Goal: Ask a question: Seek information or help from site administrators or community

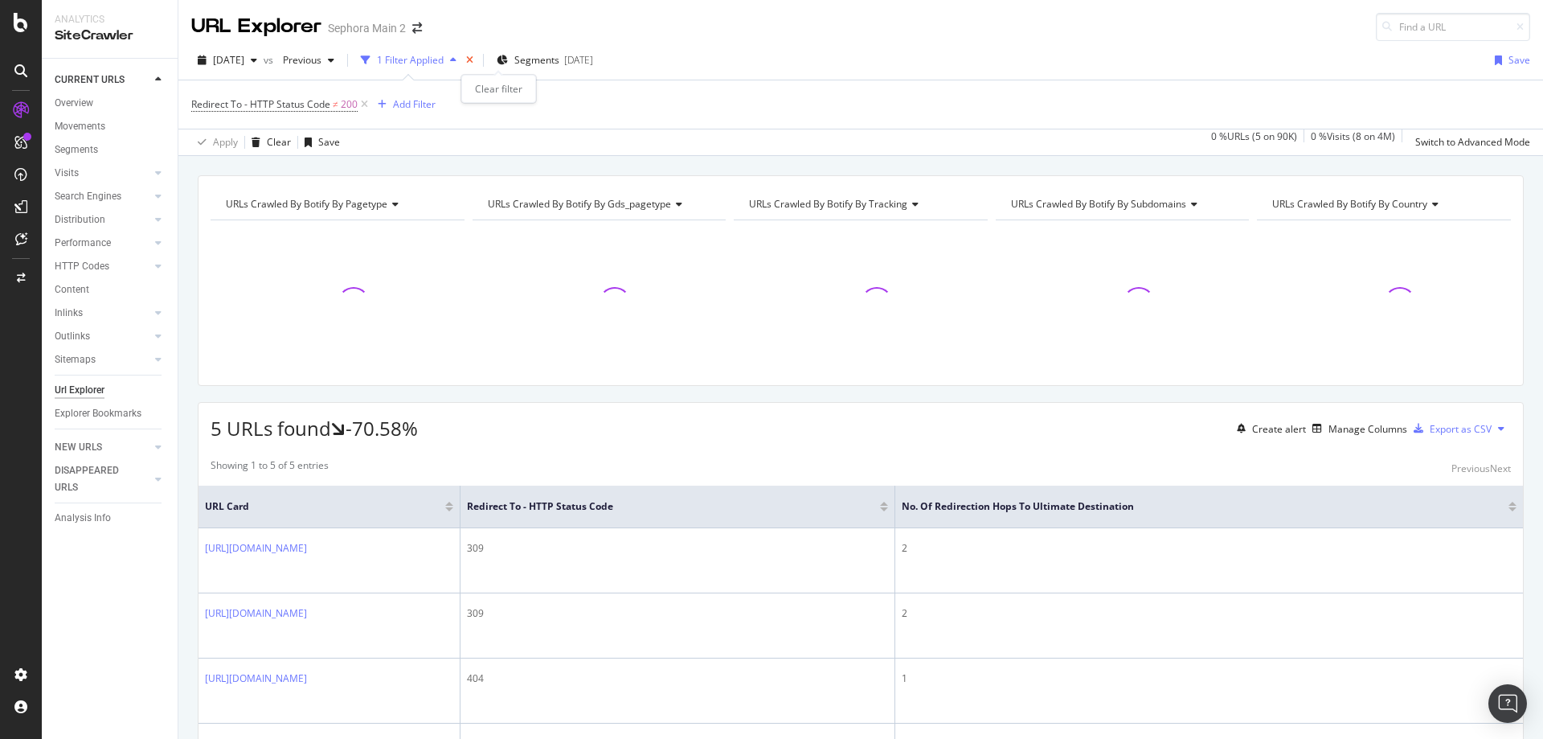
click at [473, 63] on icon "times" at bounding box center [469, 60] width 7 height 10
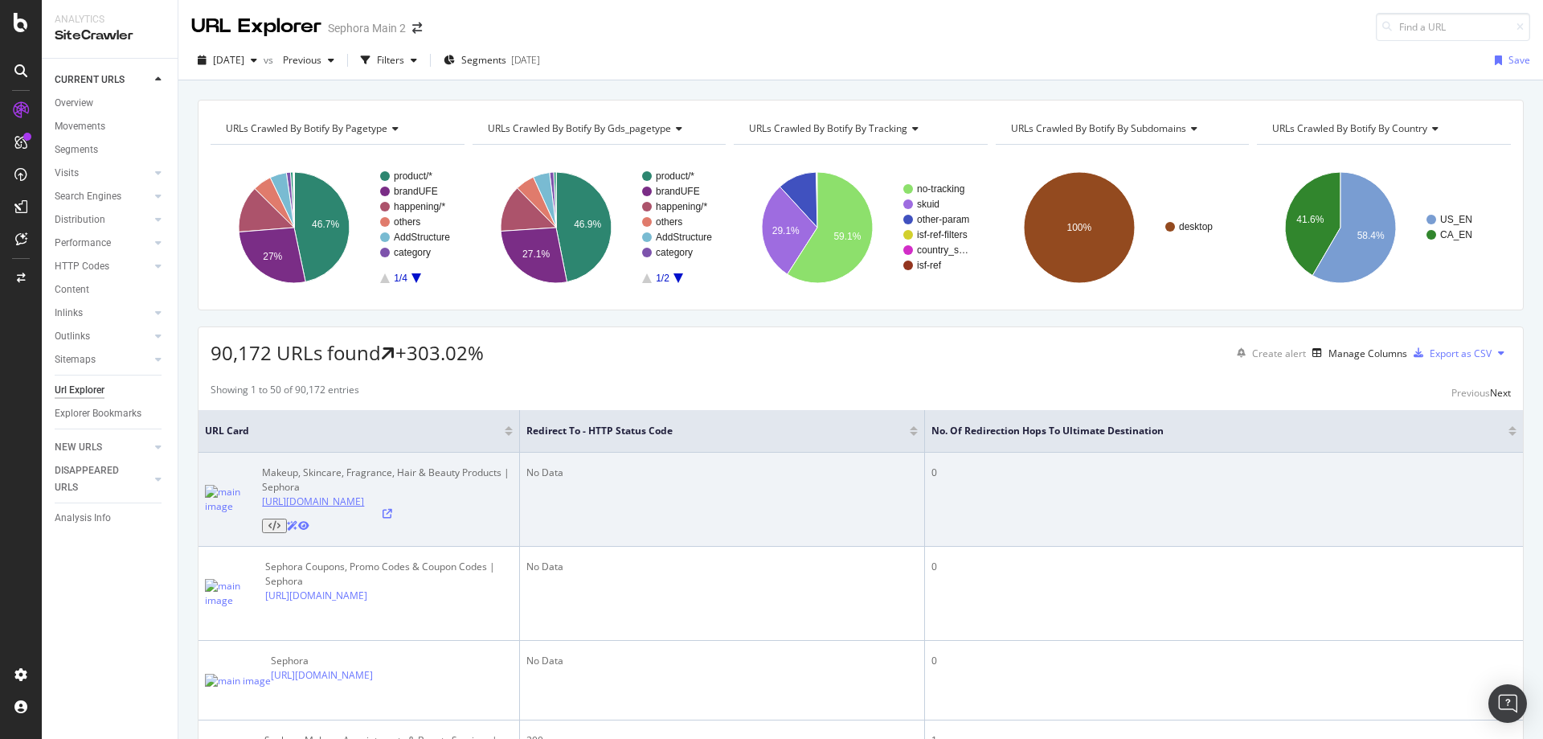
click at [342, 504] on link "https://www.sephora.com/" at bounding box center [313, 501] width 102 height 14
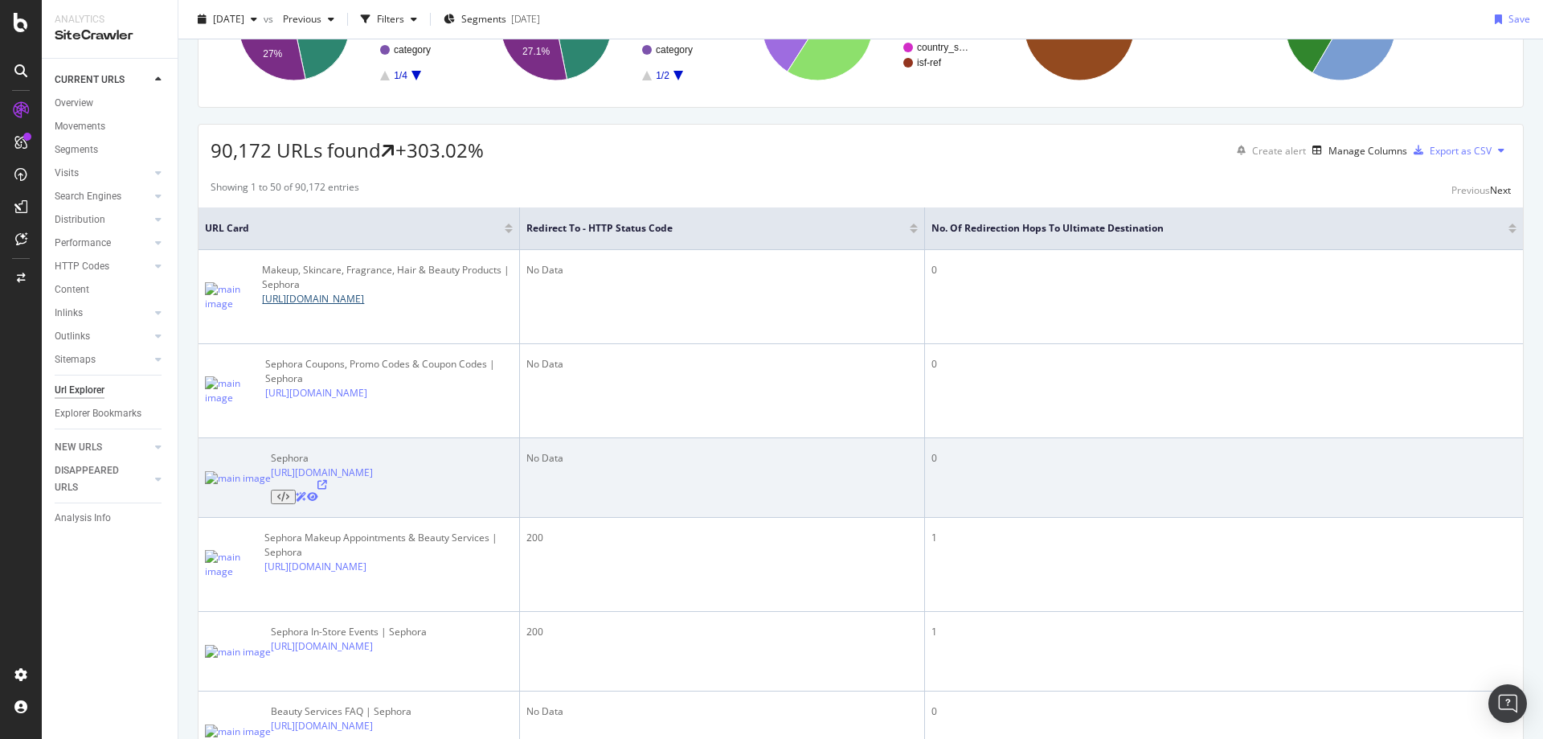
scroll to position [241, 0]
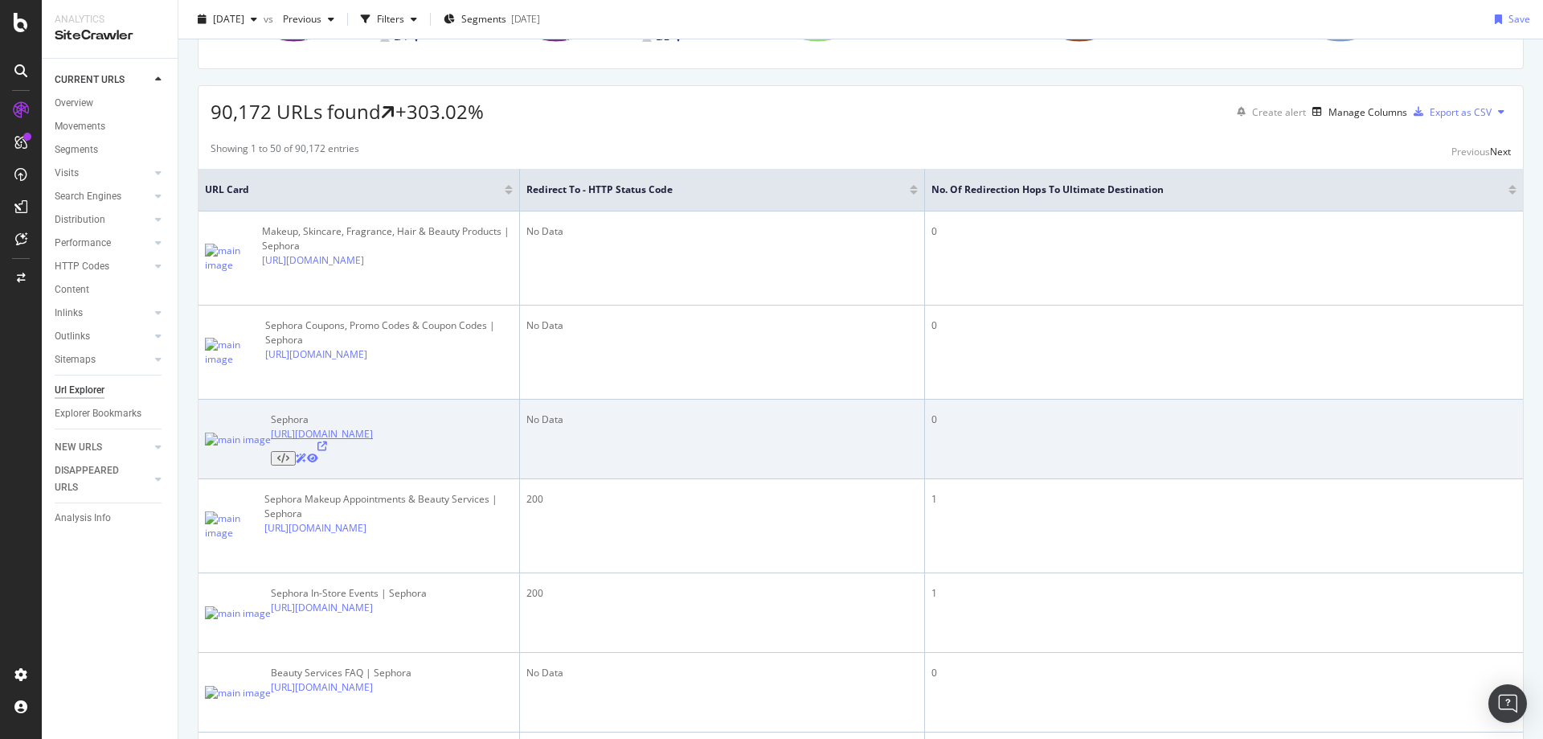
click at [354, 427] on link "[URL][DOMAIN_NAME]" at bounding box center [322, 434] width 102 height 14
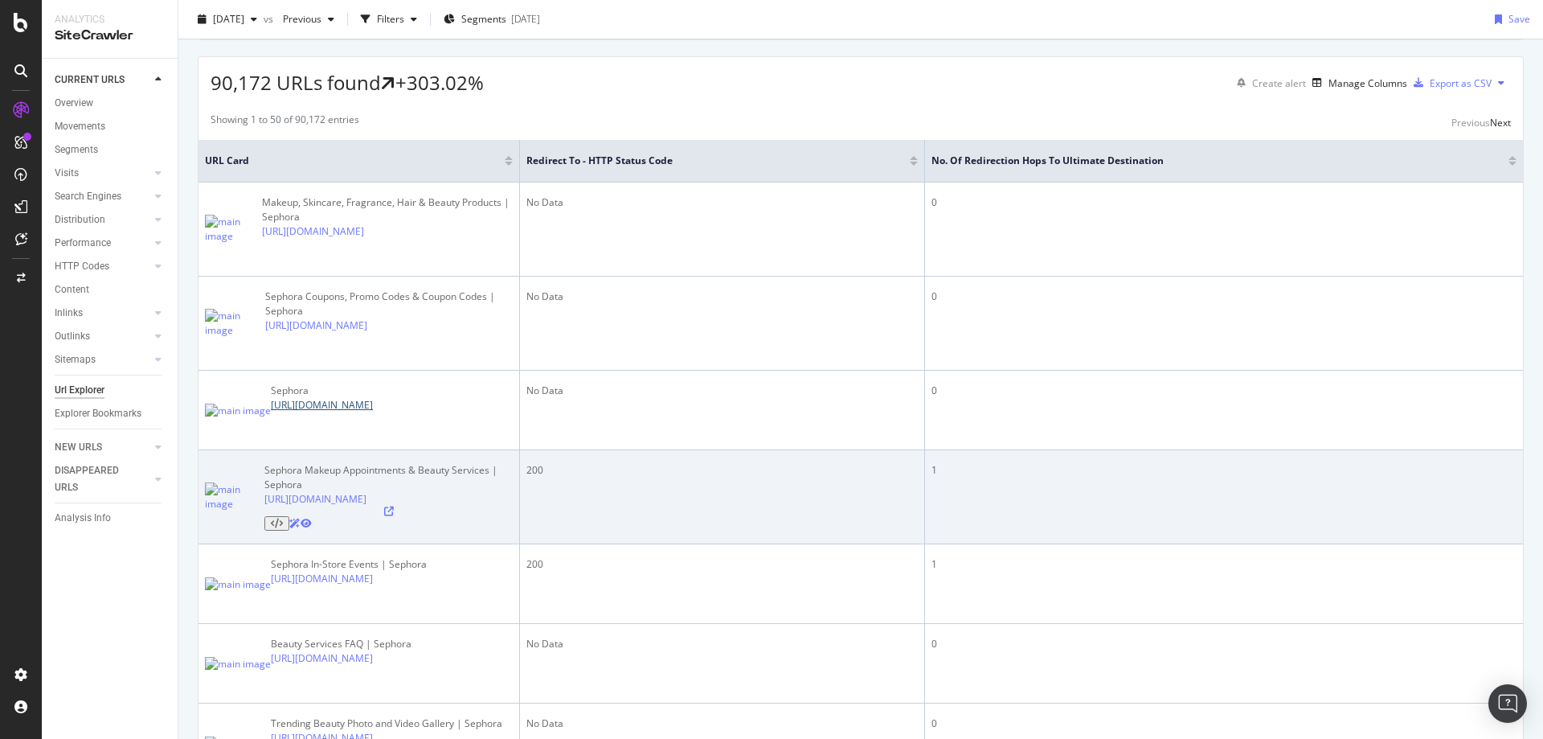
scroll to position [321, 0]
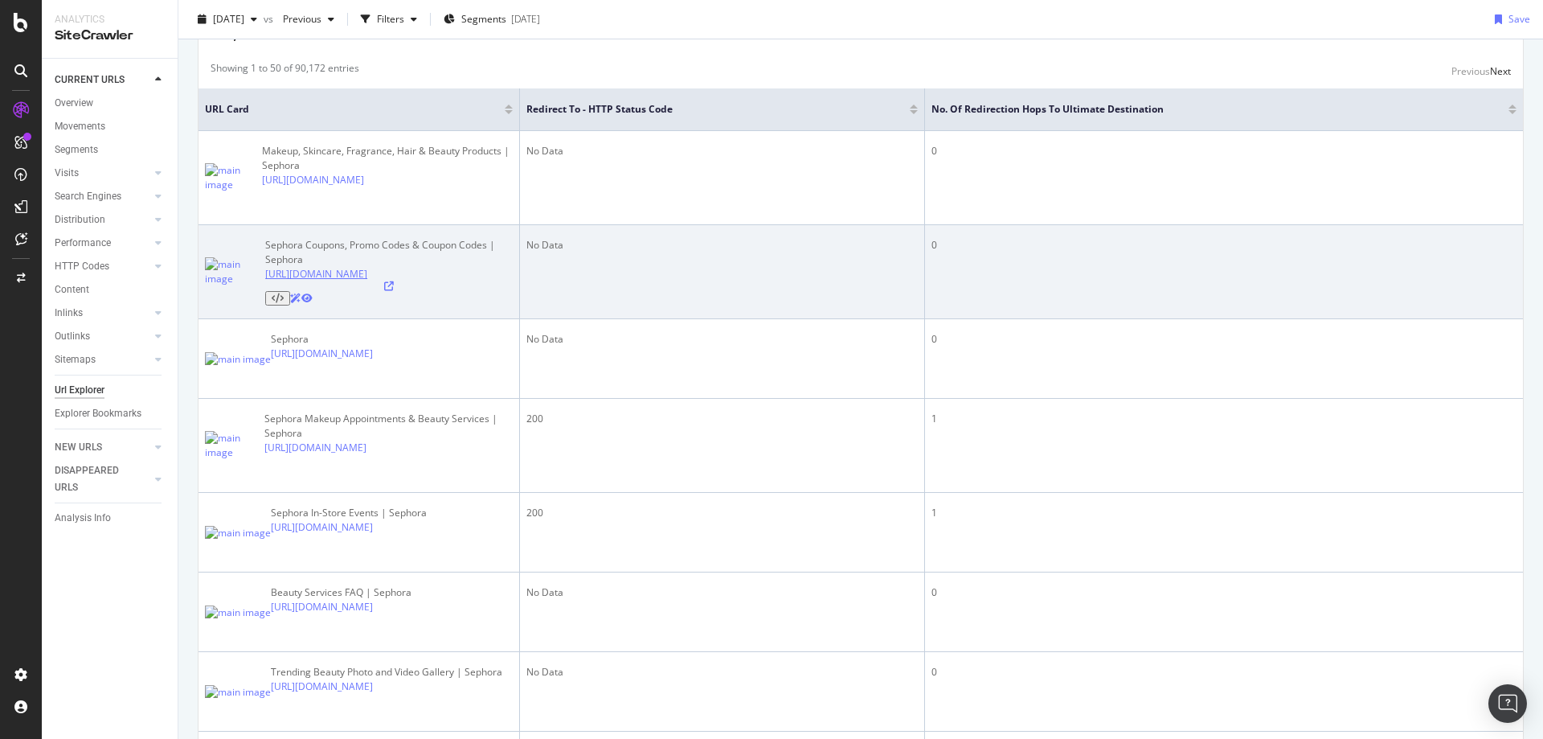
click at [367, 267] on link "https://www.sephora.com/beauty/beauty-offers" at bounding box center [316, 274] width 102 height 14
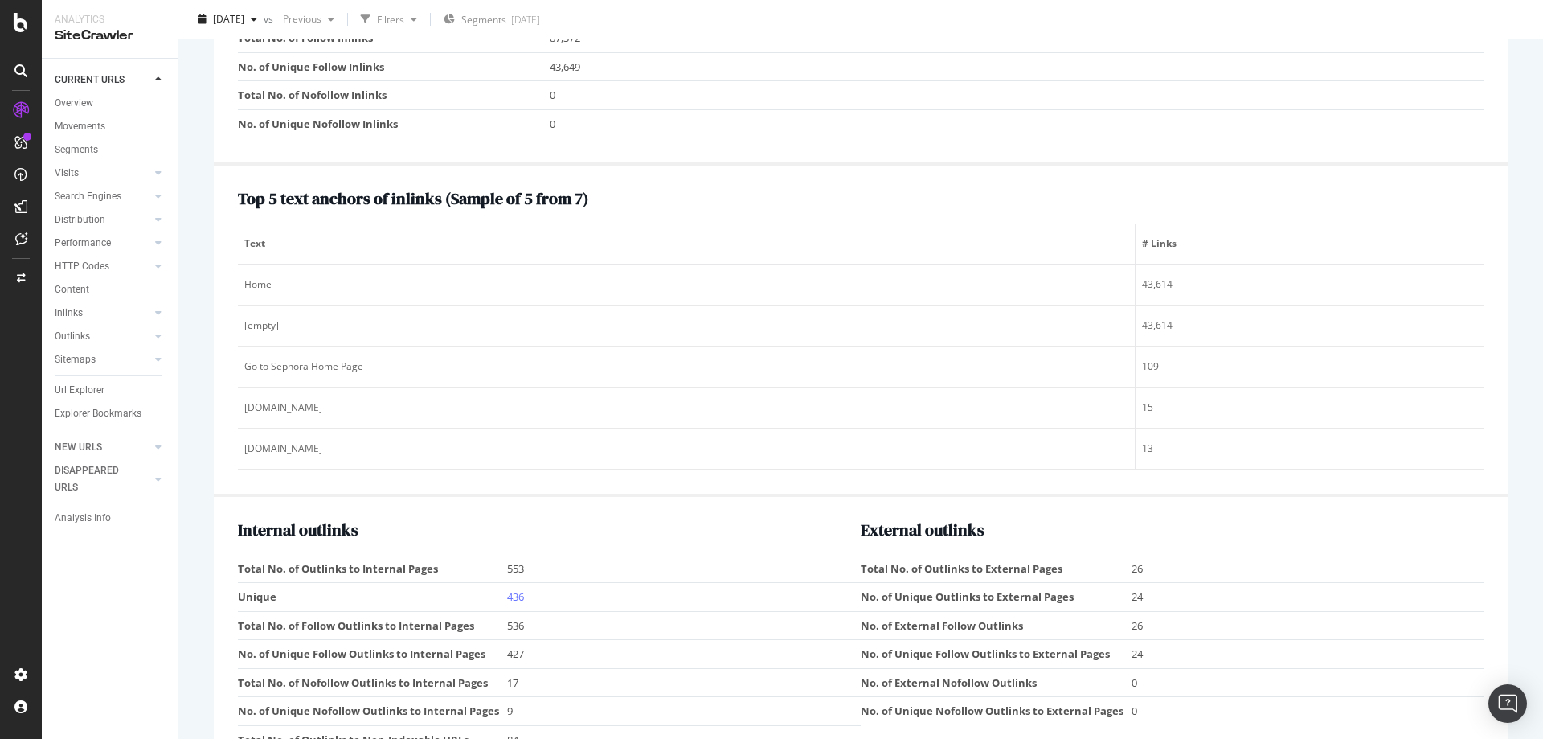
scroll to position [2090, 0]
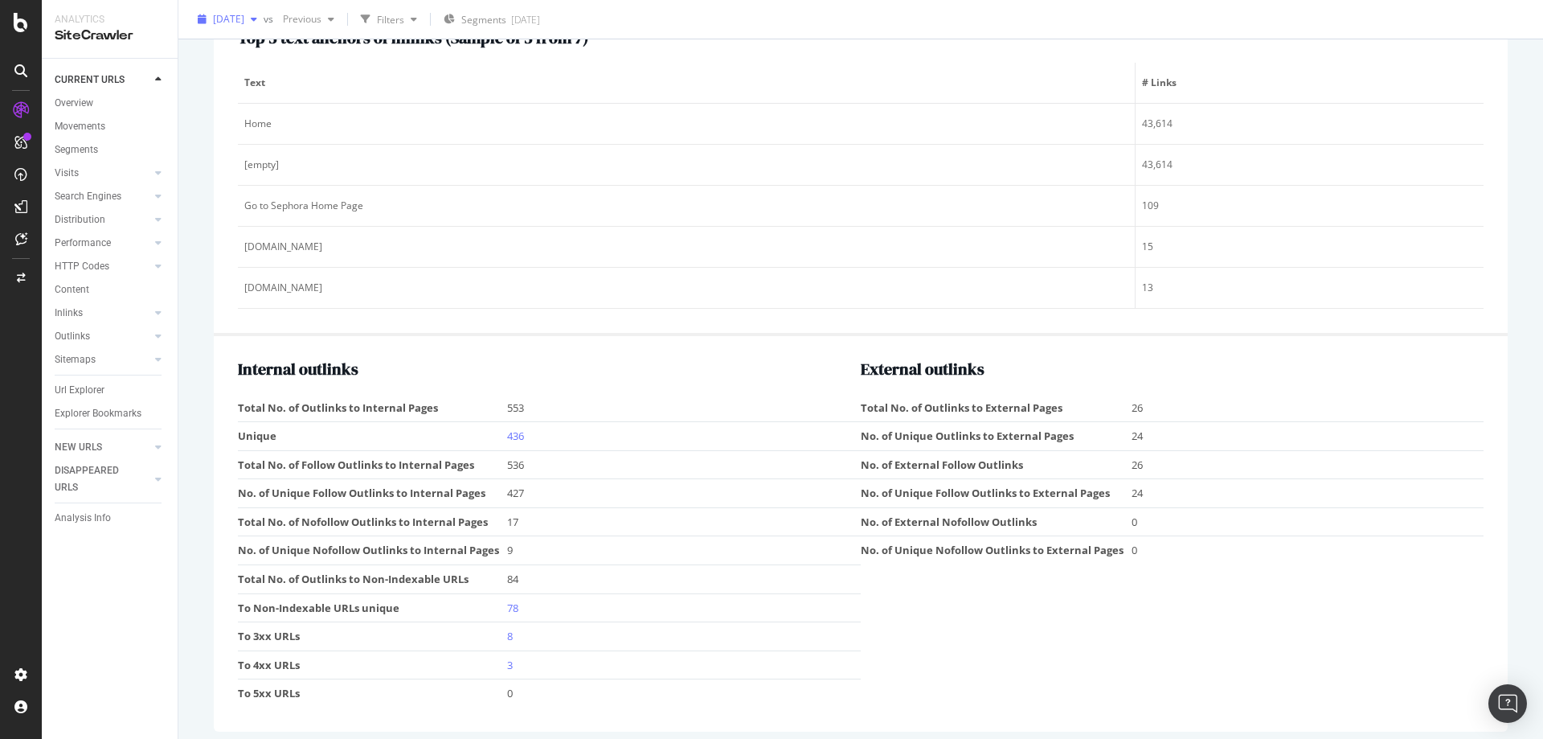
click at [244, 23] on span "[DATE]" at bounding box center [228, 19] width 31 height 14
click at [334, 76] on div "90.2K URLs" at bounding box center [331, 77] width 52 height 14
click at [244, 19] on span "[DATE]" at bounding box center [228, 19] width 31 height 14
click at [237, 79] on div "[DATE]" at bounding box center [255, 77] width 81 height 14
click at [78, 101] on div "Overview" at bounding box center [74, 103] width 39 height 17
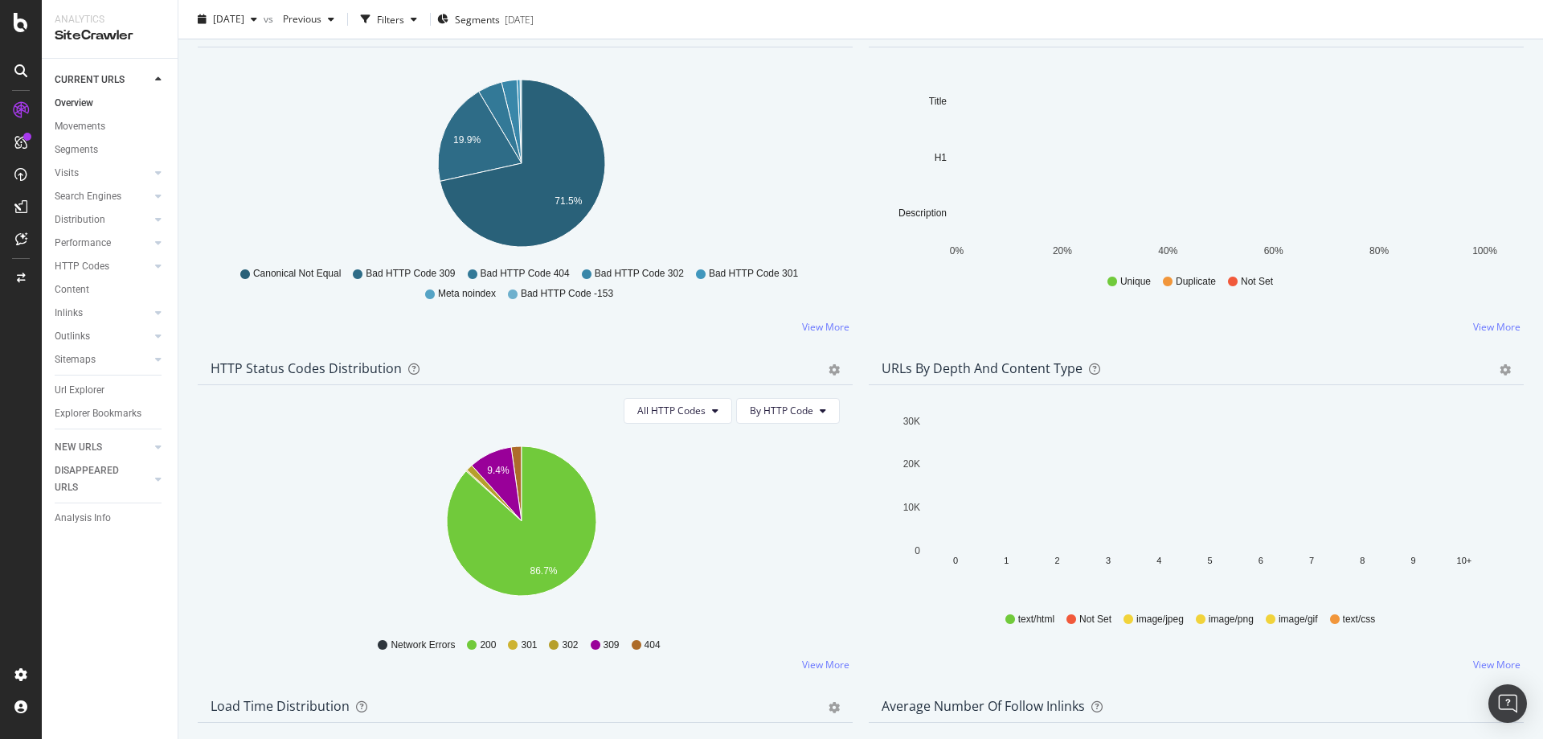
scroll to position [884, 0]
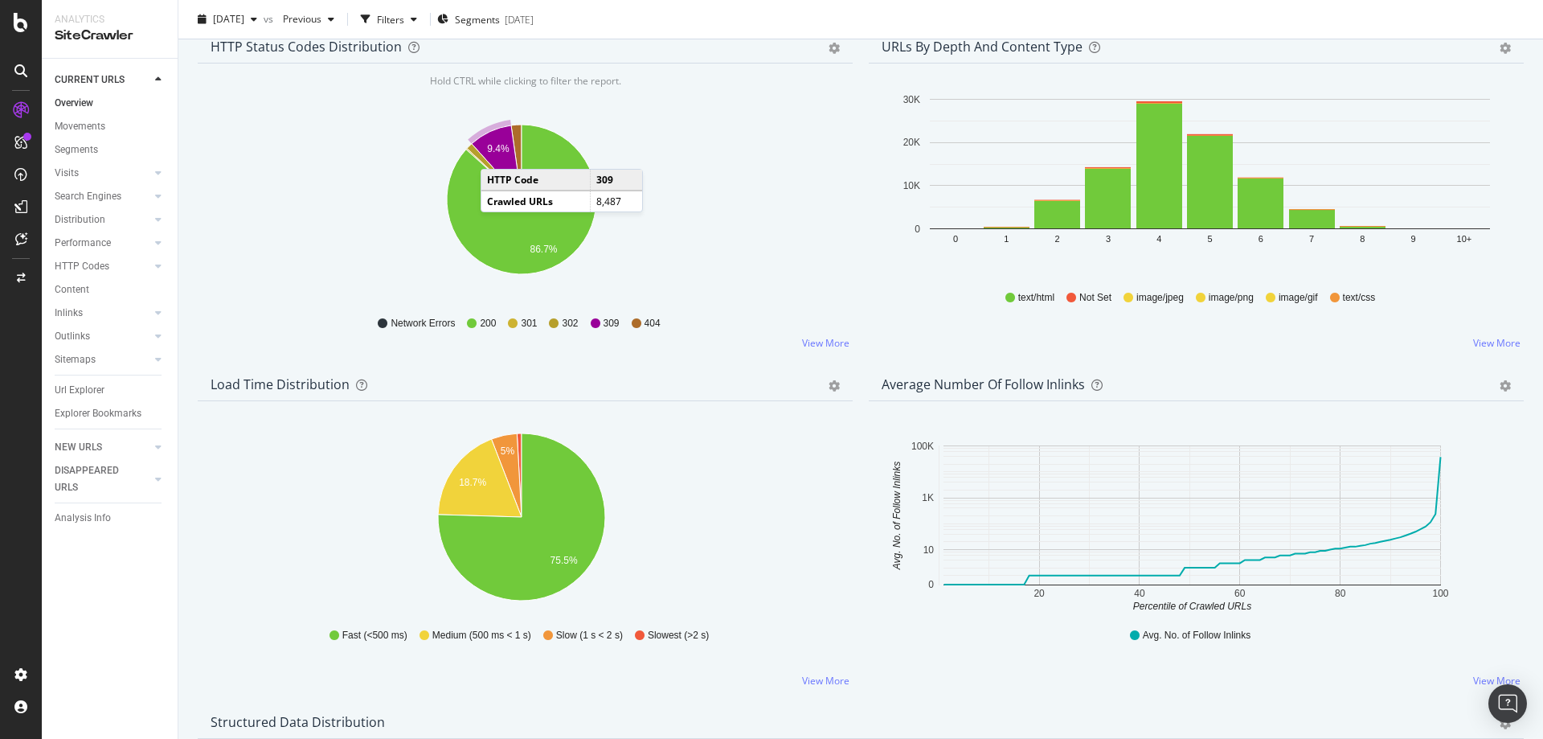
click at [498, 154] on text "9.4%" at bounding box center [498, 148] width 23 height 11
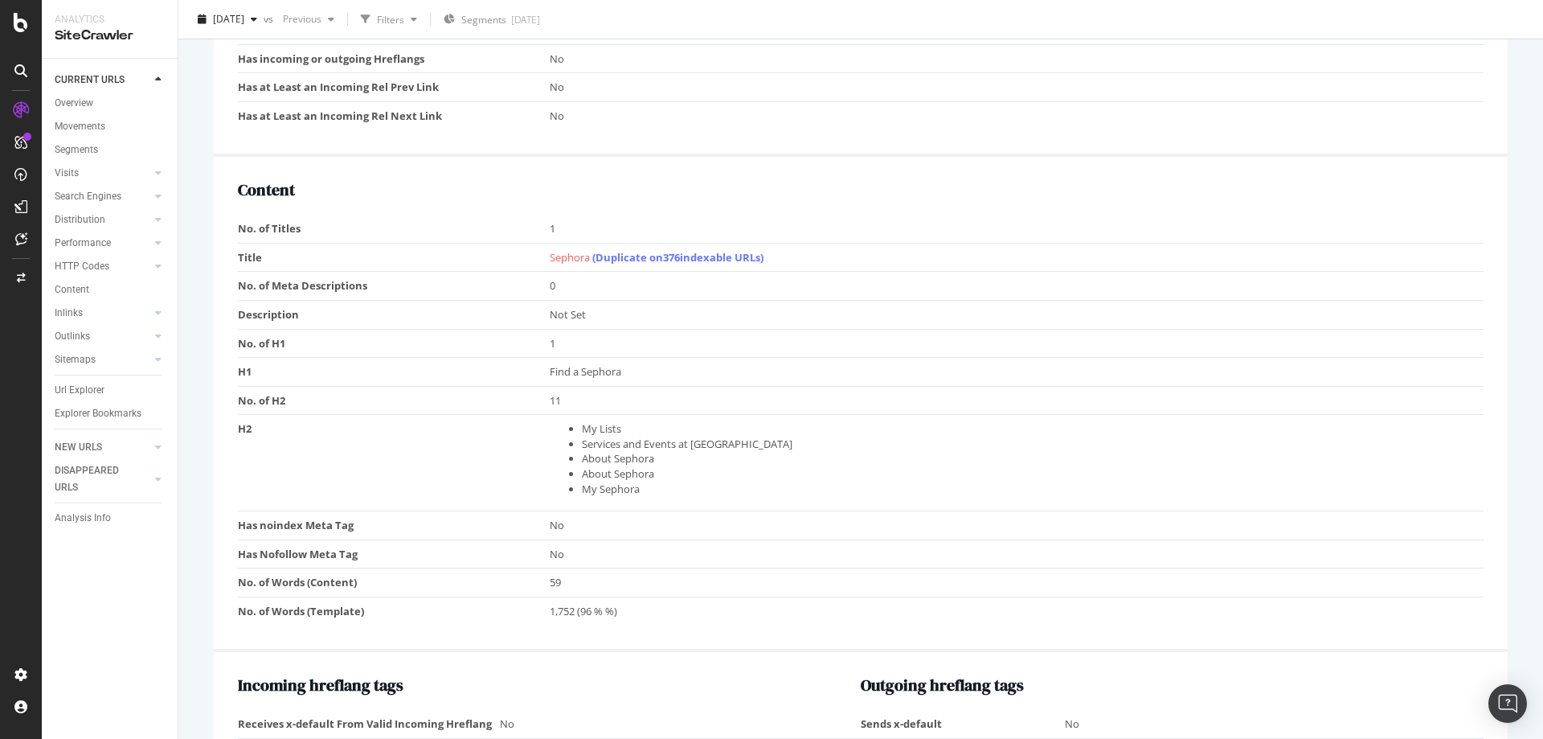
scroll to position [1022, 0]
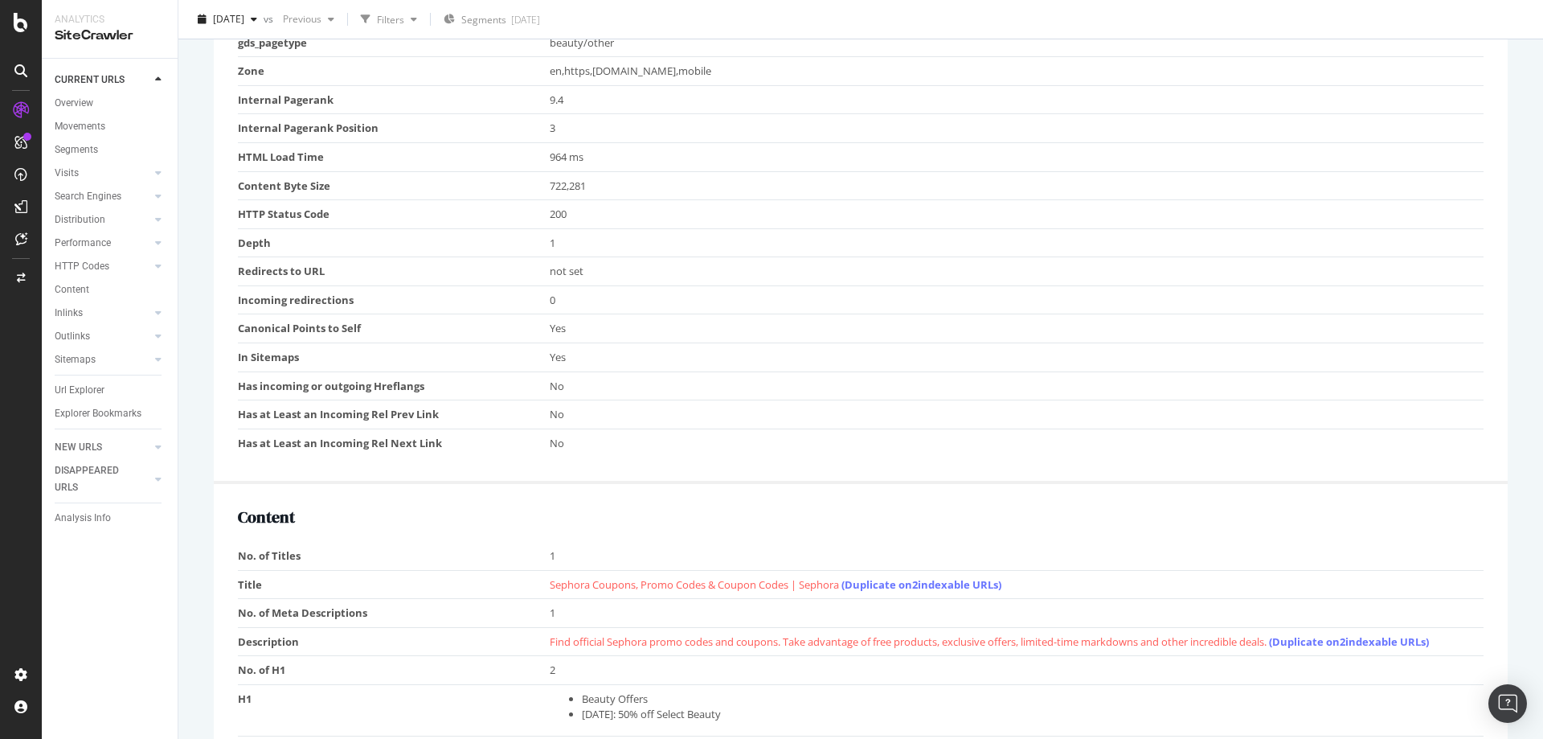
scroll to position [482, 0]
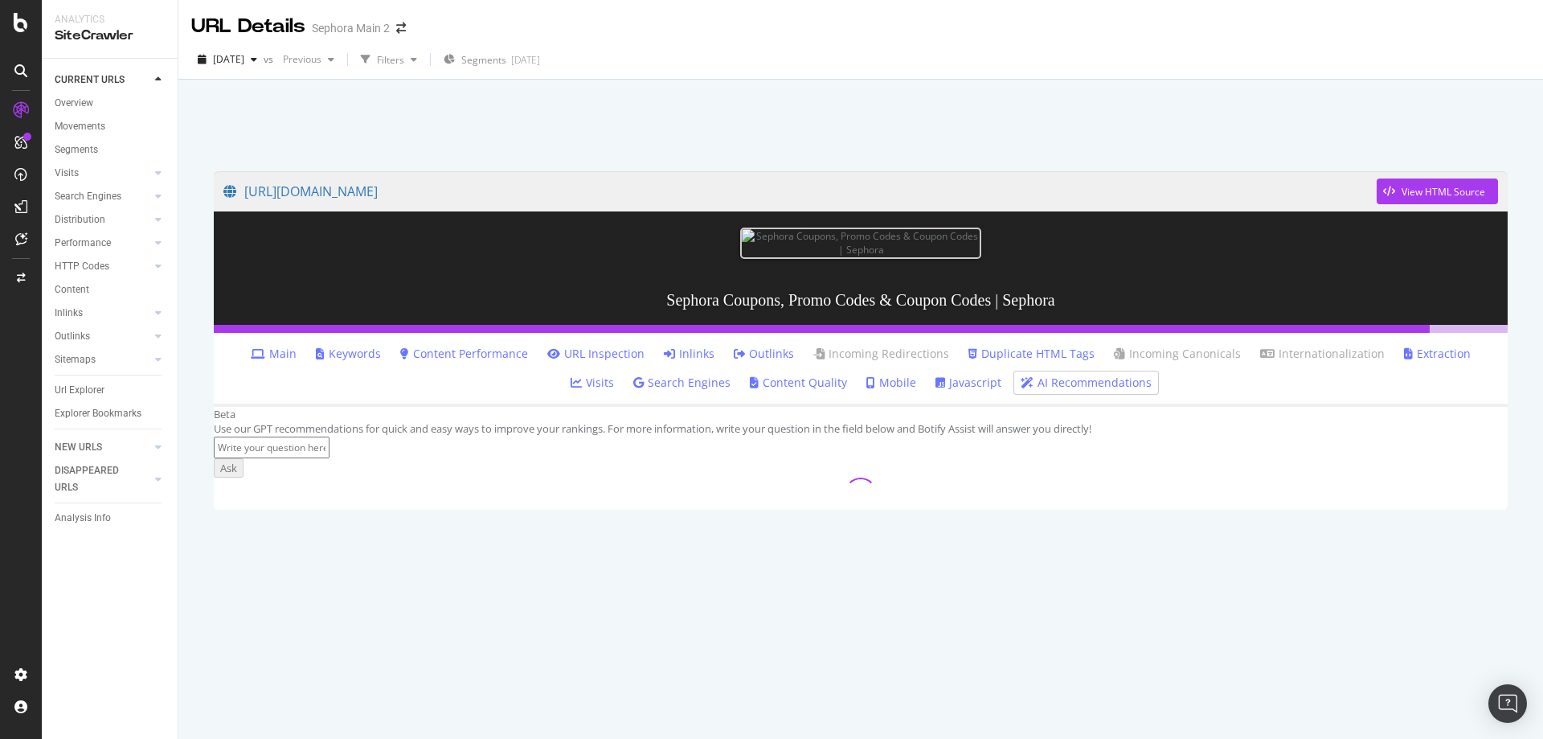
scroll to position [161, 0]
click at [330, 458] on input at bounding box center [272, 447] width 116 height 22
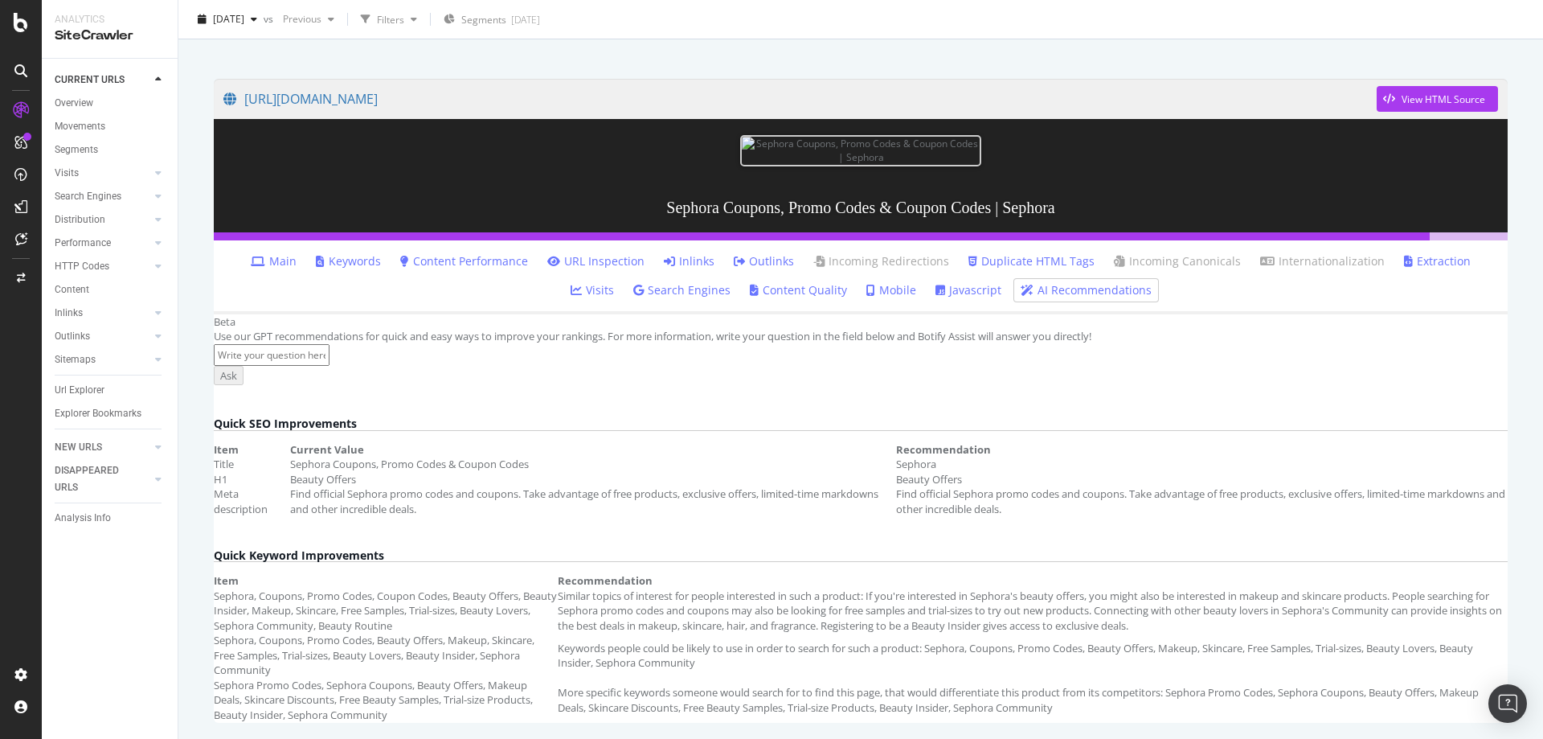
scroll to position [219, 0]
drag, startPoint x: 84, startPoint y: 444, endPoint x: 332, endPoint y: 447, distance: 248.4
click at [84, 444] on div "NEW URLS" at bounding box center [78, 447] width 47 height 17
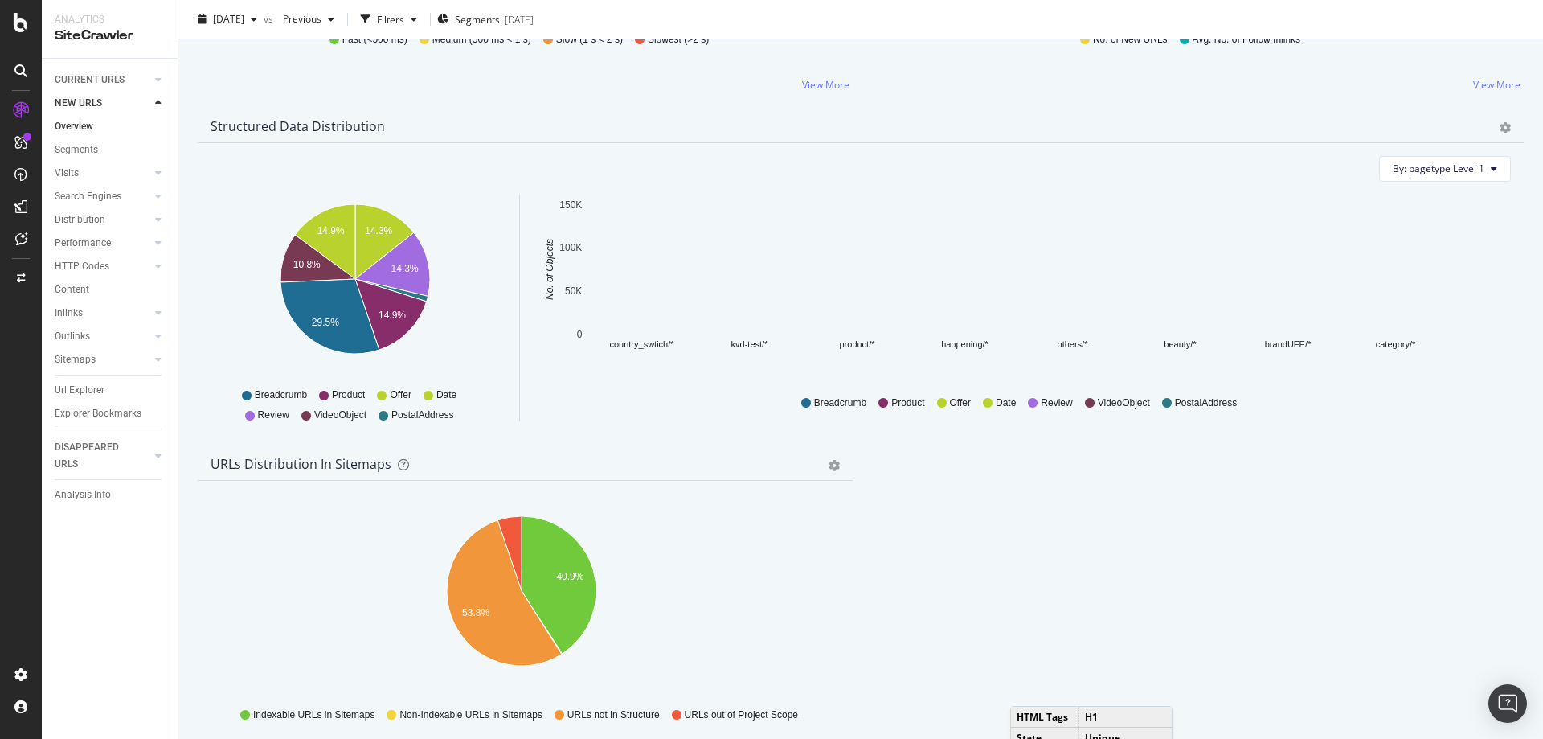
scroll to position [1593, 0]
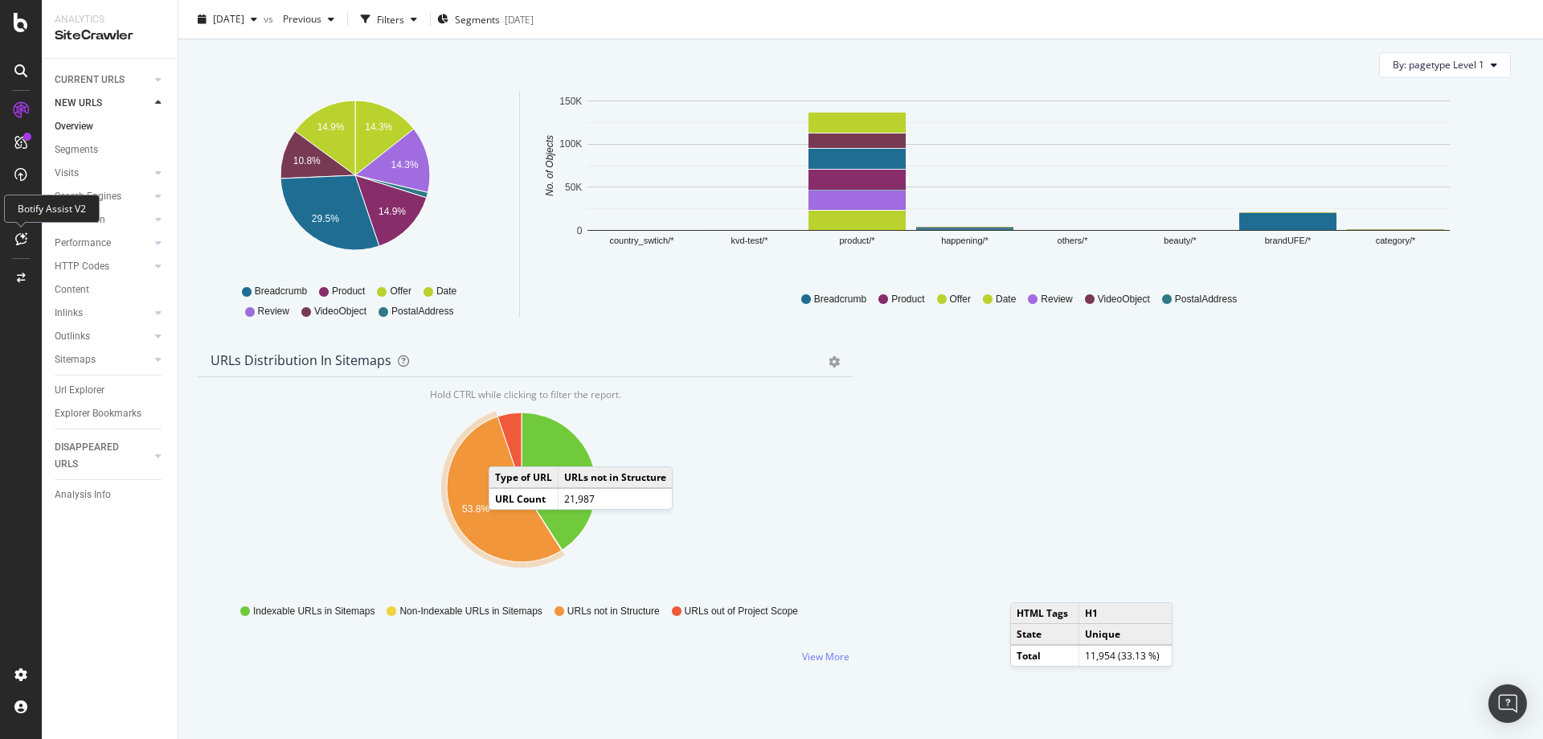
click at [21, 243] on icon at bounding box center [21, 238] width 12 height 13
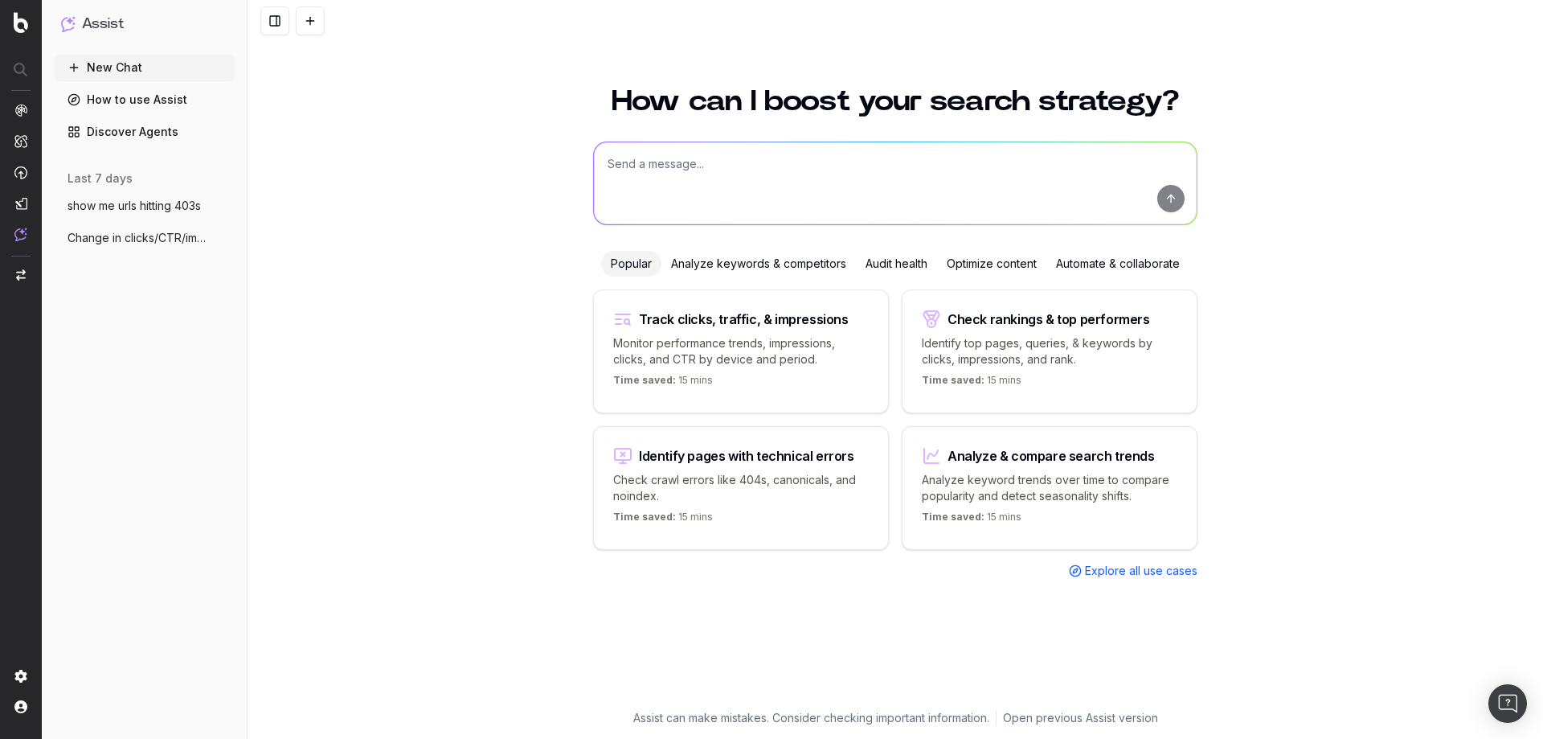
click at [776, 460] on div "Identify pages with technical errors" at bounding box center [746, 455] width 215 height 13
type textarea "List all URLs with 404 status code from the latest crawl."
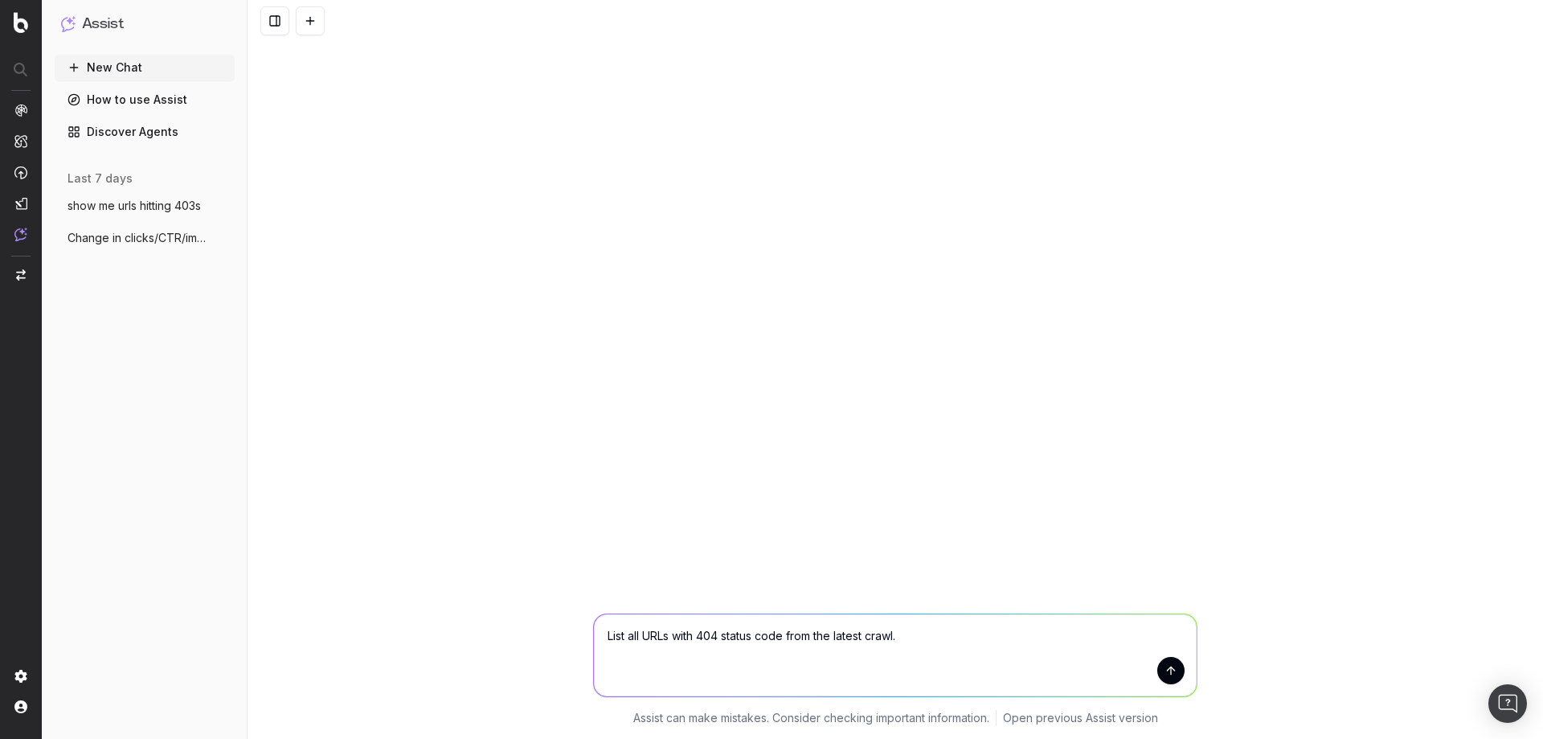
click at [1169, 678] on button "submit" at bounding box center [1170, 670] width 27 height 27
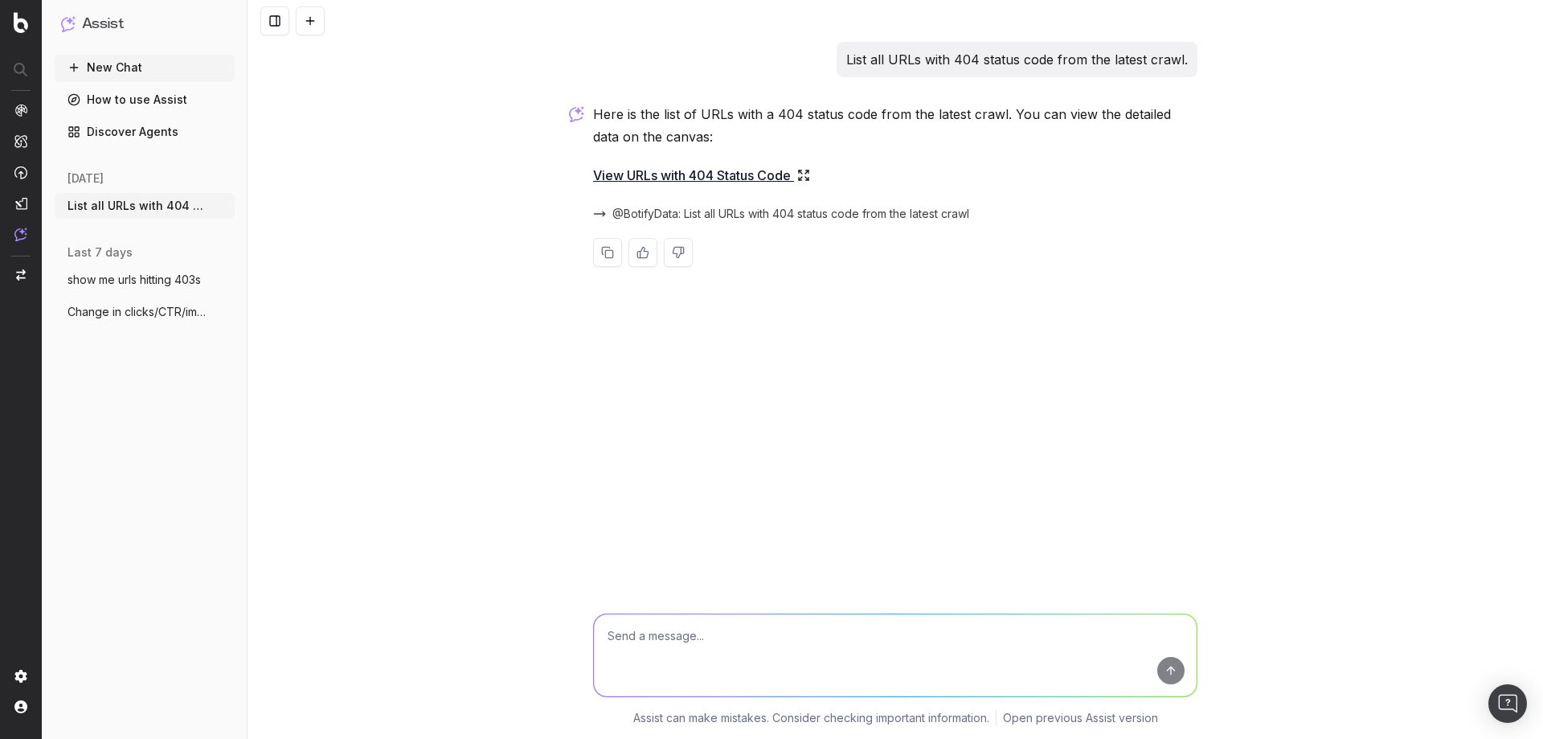
click at [690, 169] on link "View URLs with 404 Status Code" at bounding box center [701, 175] width 217 height 23
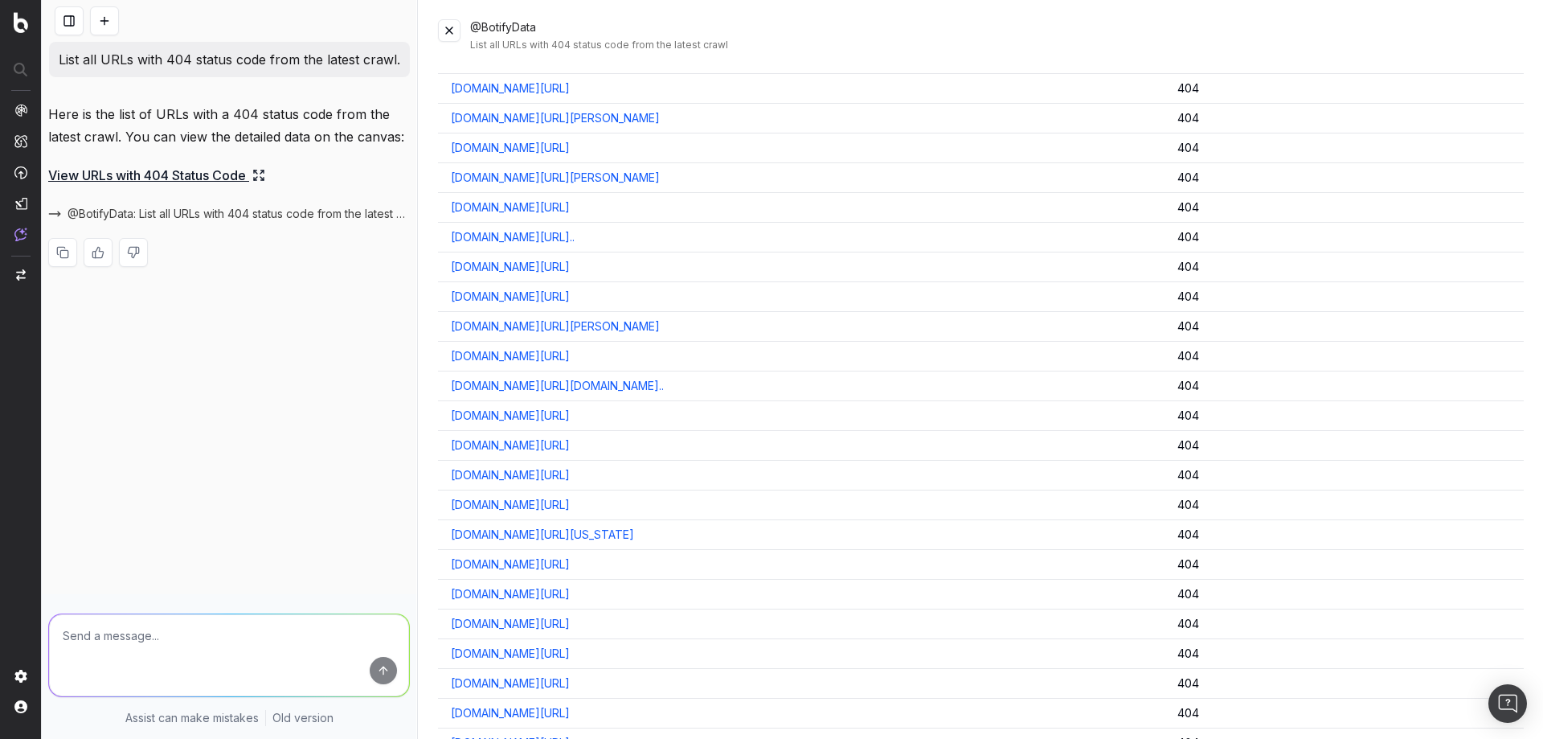
scroll to position [5224, 0]
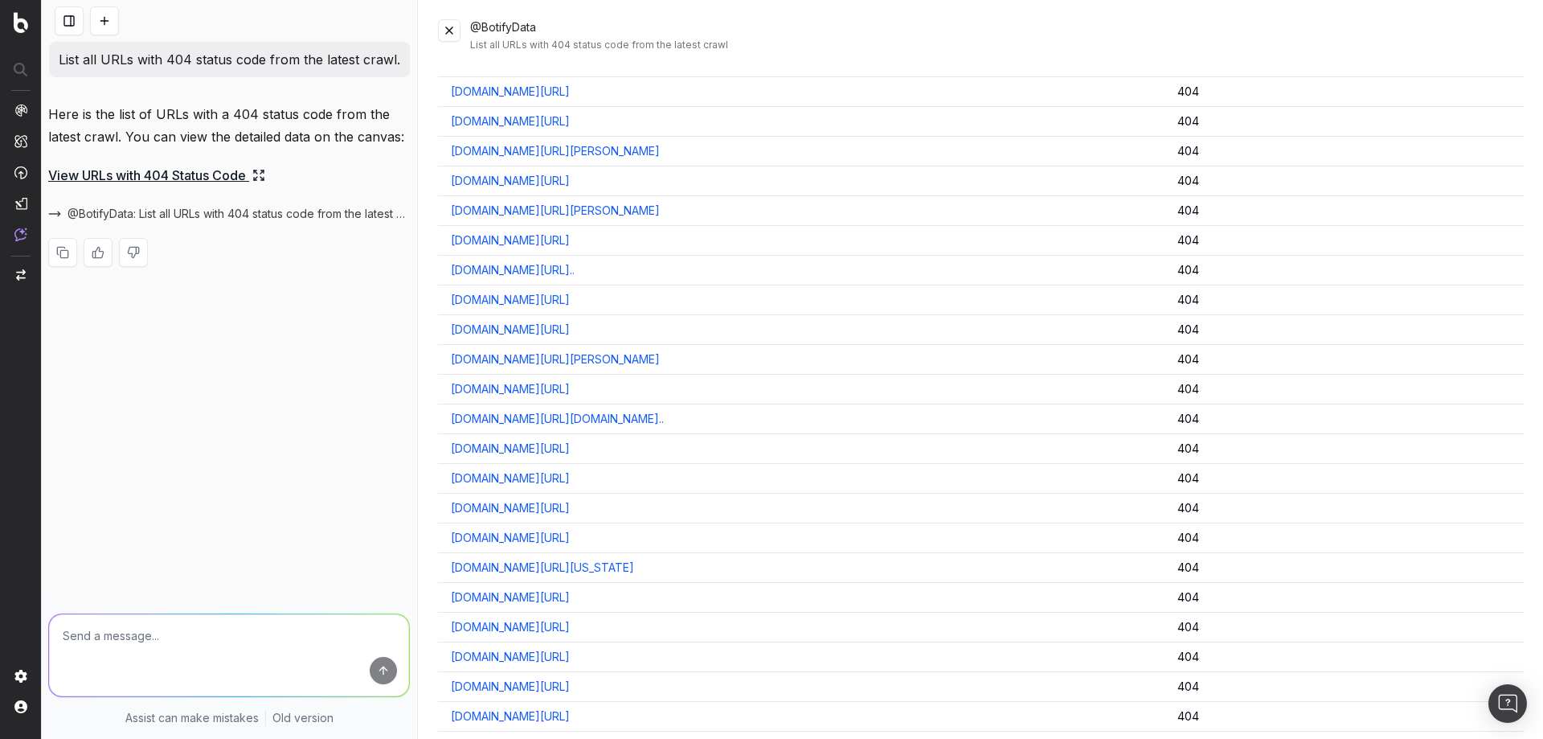
click at [570, 184] on link "[DOMAIN_NAME][URL]" at bounding box center [510, 181] width 119 height 16
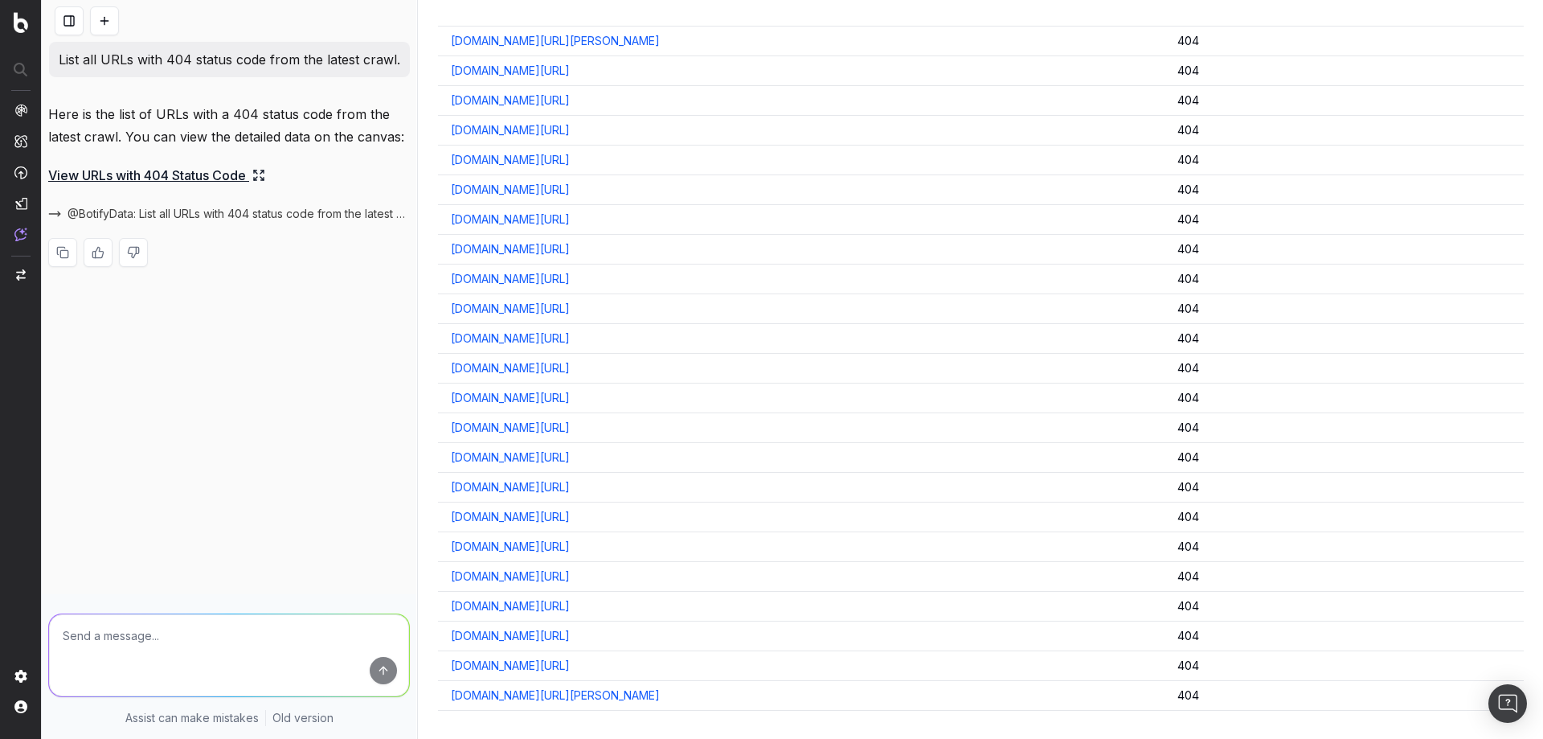
scroll to position [0, 0]
